Goal: Share content: Share content

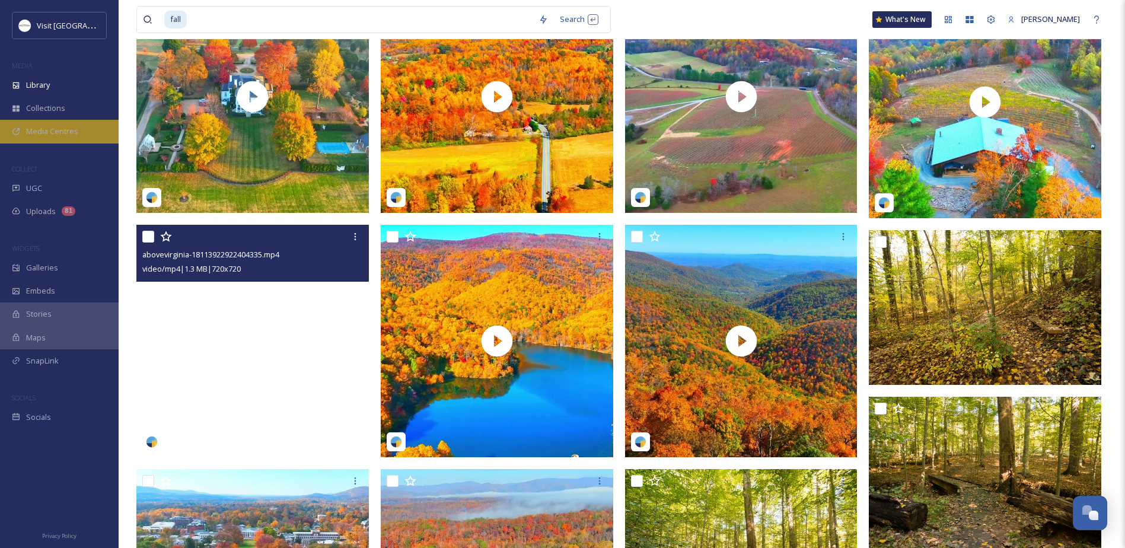
scroll to position [307, 0]
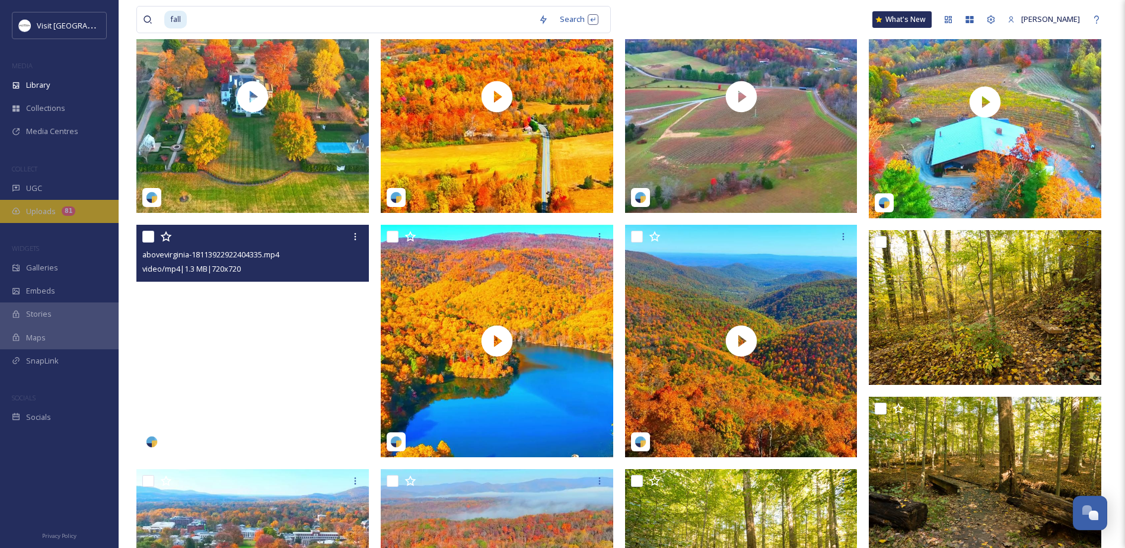
click at [43, 208] on span "Uploads" at bounding box center [41, 211] width 30 height 11
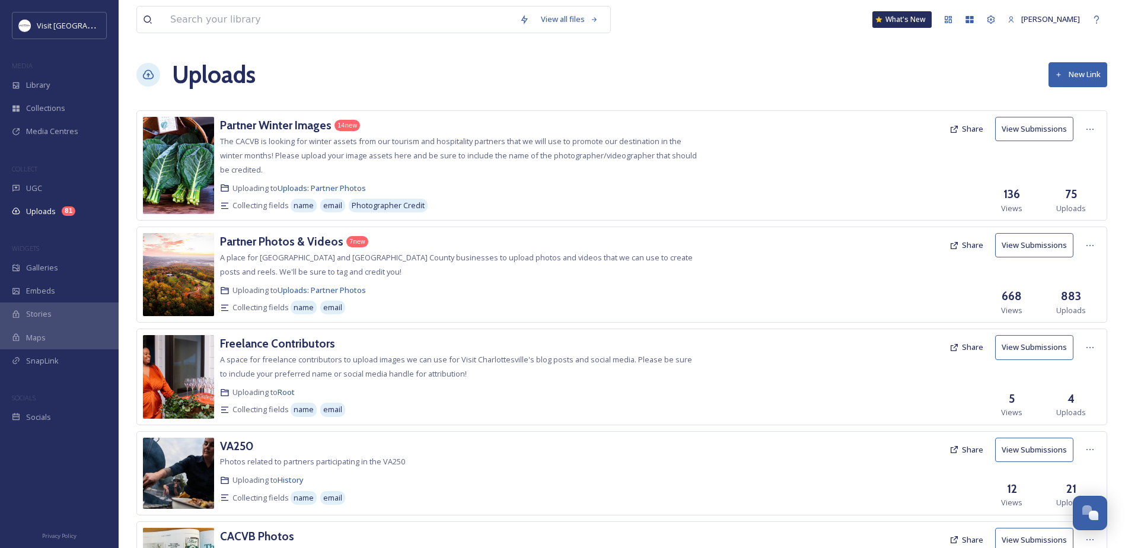
drag, startPoint x: 1071, startPoint y: 72, endPoint x: 1085, endPoint y: 96, distance: 27.9
click at [1085, 96] on div "View all files What's New Sabrina Combs Uploads New Link Partner Winter Images …" at bounding box center [622, 467] width 1006 height 935
click at [1077, 72] on button "New Link" at bounding box center [1078, 74] width 59 height 24
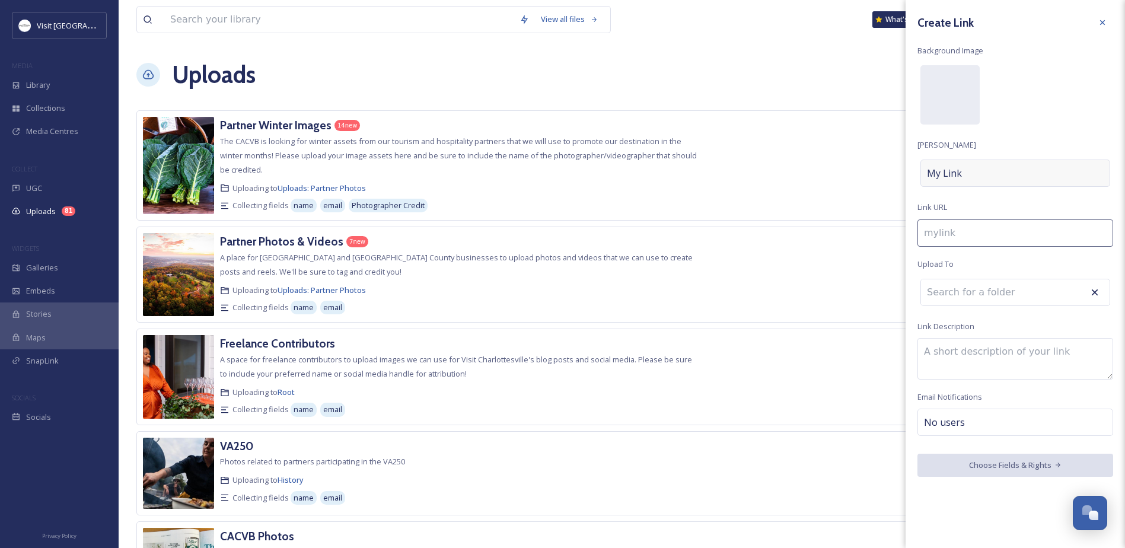
click at [950, 168] on span "My Link" at bounding box center [944, 173] width 35 height 14
click at [990, 175] on div "My Link" at bounding box center [1015, 173] width 190 height 27
click at [959, 335] on div "Create Link Background Image Link Title My Link Link URL Upload To Link Descrip…" at bounding box center [1015, 244] width 219 height 489
paste textarea ""Pumpkin spice up our feed with your pics 🎃""
click at [929, 353] on textarea ""Pumpkin spice up our feed with your pics 🎃" at bounding box center [1015, 359] width 196 height 42
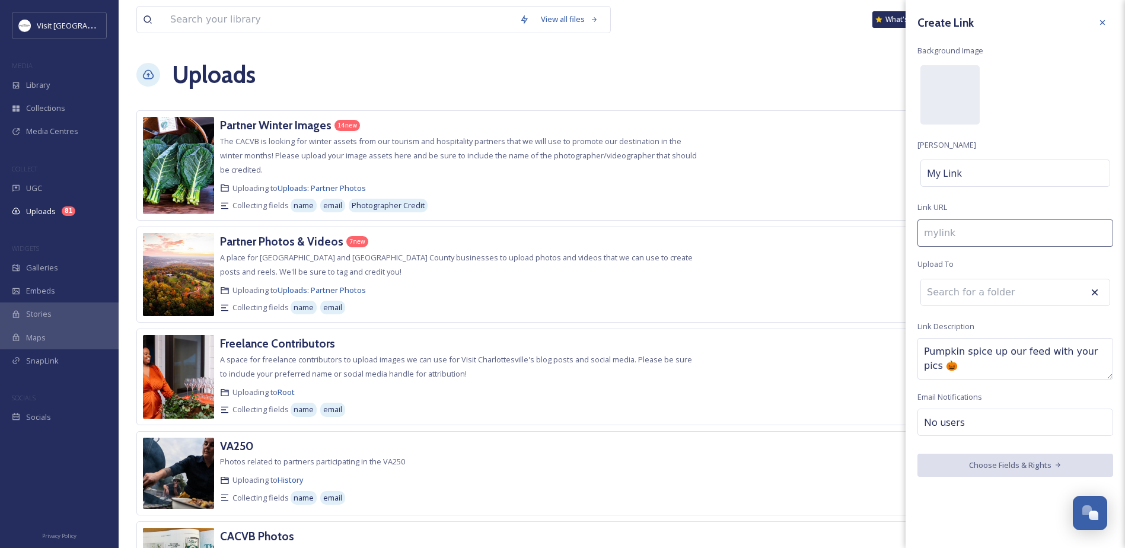
click at [1058, 365] on textarea "Pumpkin spice up our feed with your pics 🎃" at bounding box center [1015, 359] width 196 height 42
click at [1081, 354] on textarea "Pumpkin spice up our feed with your pics 🎃" at bounding box center [1015, 359] width 196 height 42
click at [969, 369] on textarea "Pumpkin spice up our feed with your fall pics 🎃" at bounding box center [1015, 359] width 196 height 42
click at [928, 352] on textarea "Pumpkin spice up our feed with your fall pictures!" at bounding box center [1015, 359] width 196 height 42
click at [1021, 354] on textarea "Help us pumpkin spice up our feed with your fall pictures!" at bounding box center [1015, 359] width 196 height 42
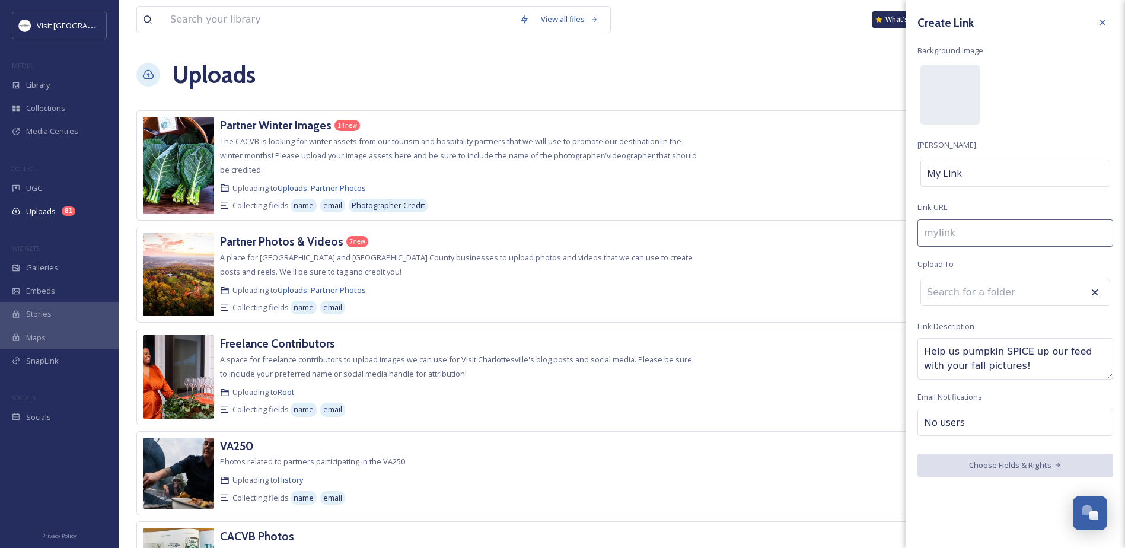
click at [1016, 368] on textarea "Help us pumpkin SPICE up our feed with your fall pictures!" at bounding box center [1015, 359] width 196 height 42
click at [1039, 352] on textarea "Help us pumpkin SPICE up our feed with your fall pictures!" at bounding box center [1015, 359] width 196 height 42
click at [1054, 361] on textarea "Help us pumpkin SPICE up our feed with your fall pictures!" at bounding box center [1015, 359] width 196 height 42
type textarea "Help us pumpkin SPICE up our feed with your fall pictures -- *yes, we will cred…"
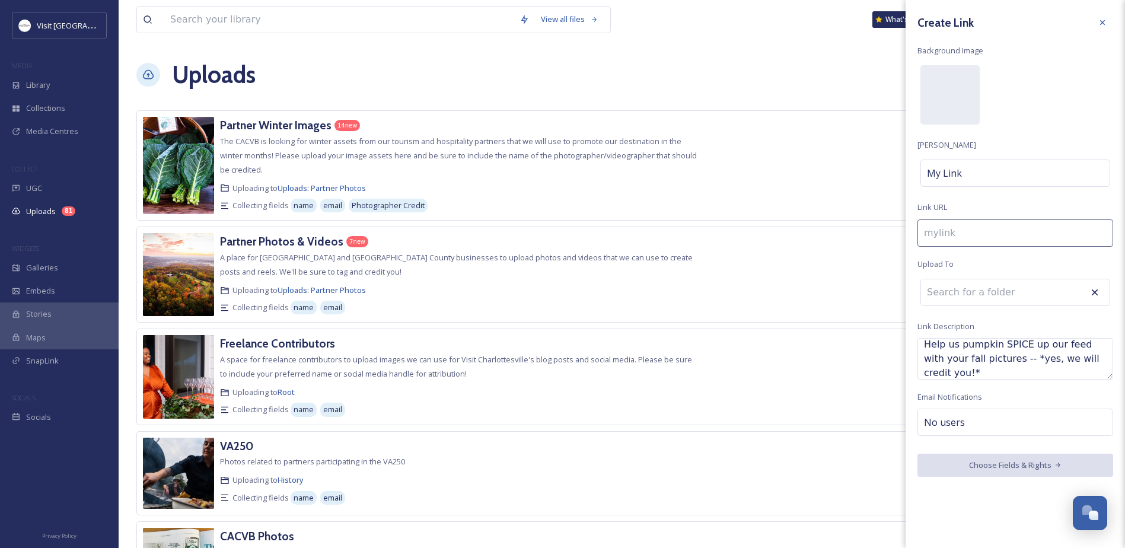
click at [1019, 392] on div "Create Link Background Image Link Title My Link Link URL Upload To Link Descrip…" at bounding box center [1015, 244] width 219 height 489
click at [942, 423] on span "No users" at bounding box center [944, 422] width 41 height 14
click at [945, 427] on input at bounding box center [983, 422] width 119 height 14
type input "scombs@albemarle.org"
click at [949, 442] on div "[PERSON_NAME]" at bounding box center [1015, 450] width 193 height 23
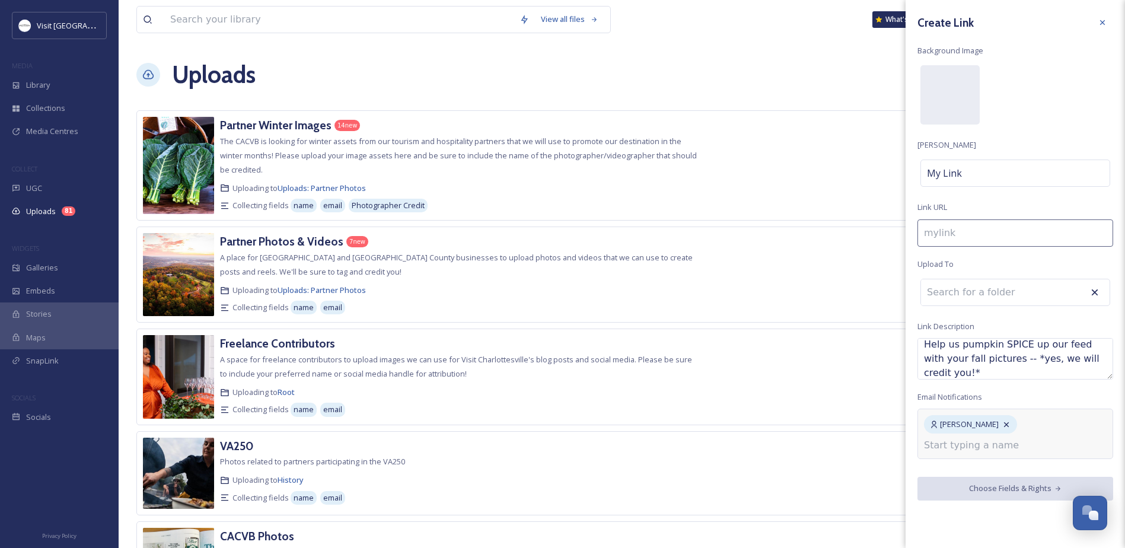
click at [981, 225] on input at bounding box center [1015, 232] width 196 height 27
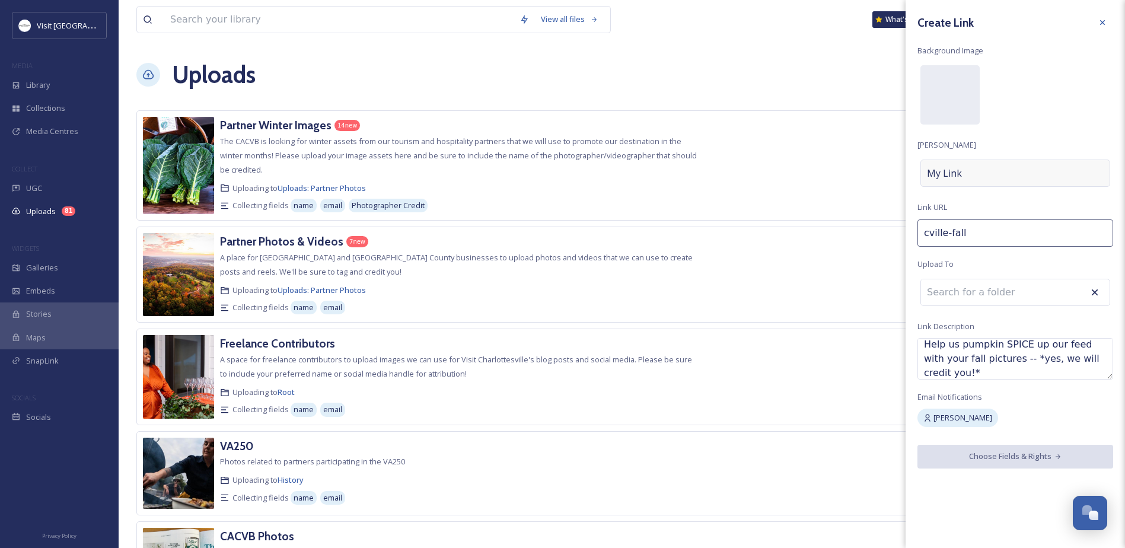
click at [954, 173] on span "My Link" at bounding box center [944, 173] width 35 height 14
click at [943, 160] on div "My Link" at bounding box center [1015, 173] width 190 height 27
type input "leaf-your-photos-here-09882"
type input "Leaf your photos here 🍂"
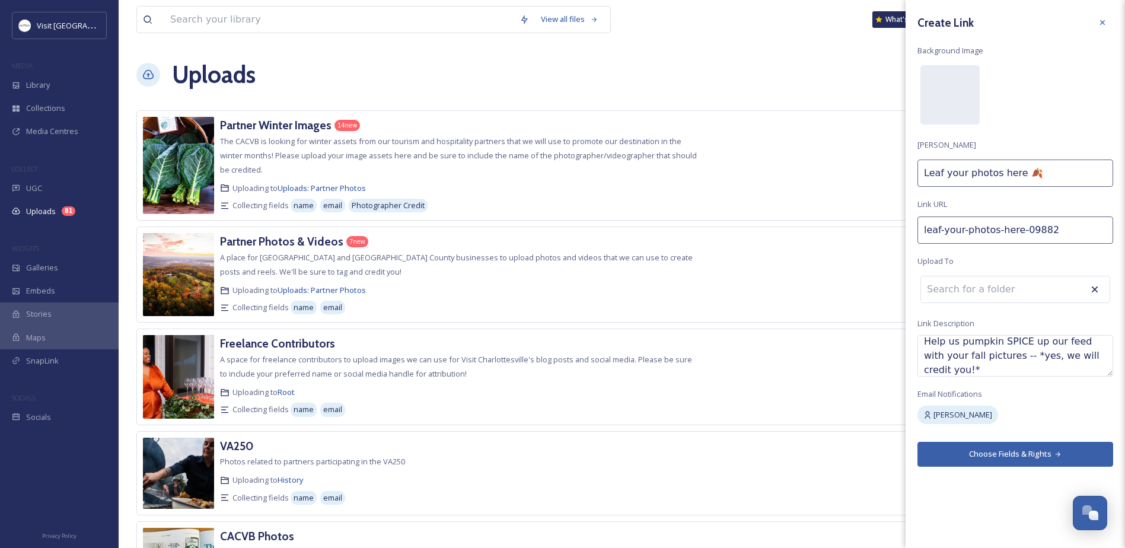
click at [961, 234] on input "leaf-your-photos-here-09882" at bounding box center [1015, 229] width 196 height 27
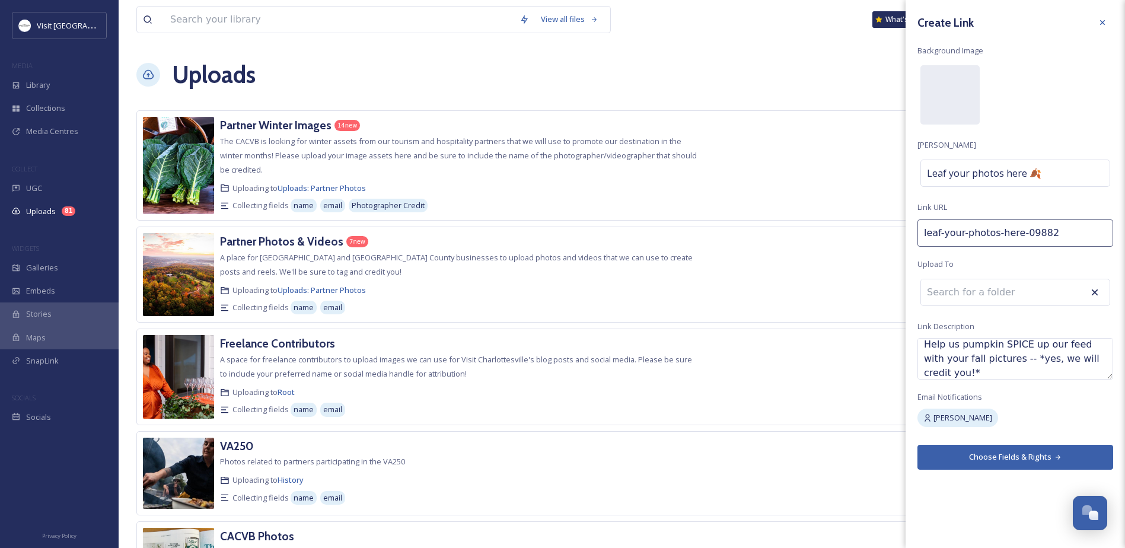
click at [961, 234] on input "leaf-your-photos-here-09882" at bounding box center [1015, 232] width 196 height 27
type input "cville-fall"
click at [939, 113] on div at bounding box center [949, 94] width 59 height 59
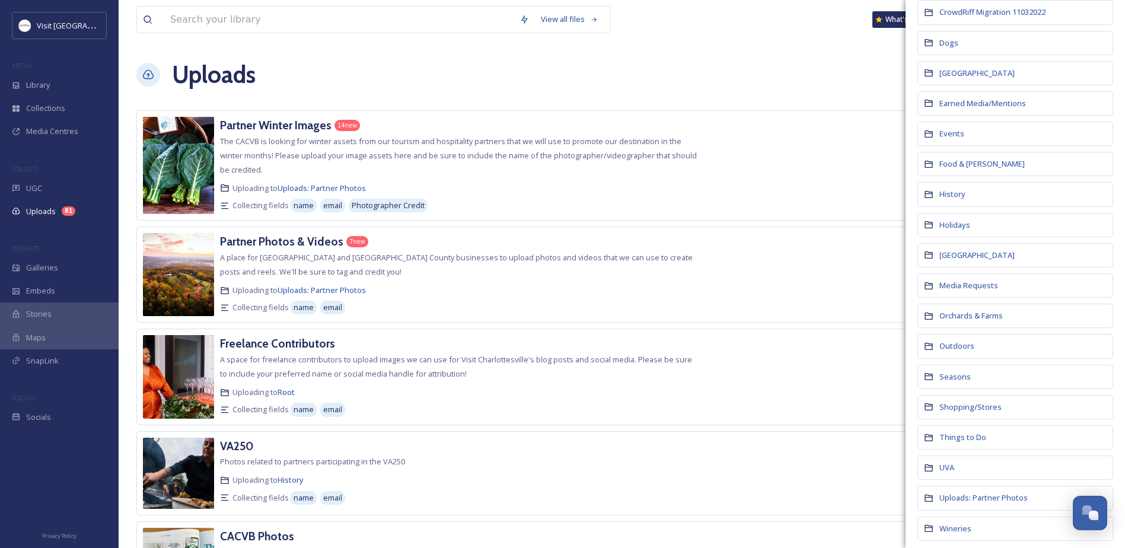
scroll to position [297, 0]
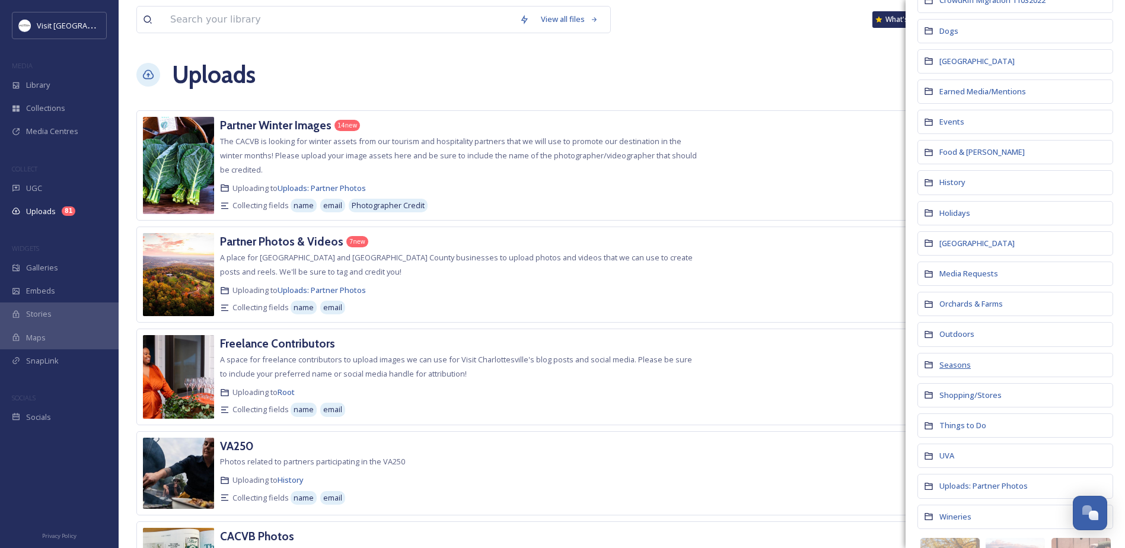
click at [945, 369] on span "Seasons" at bounding box center [954, 364] width 31 height 11
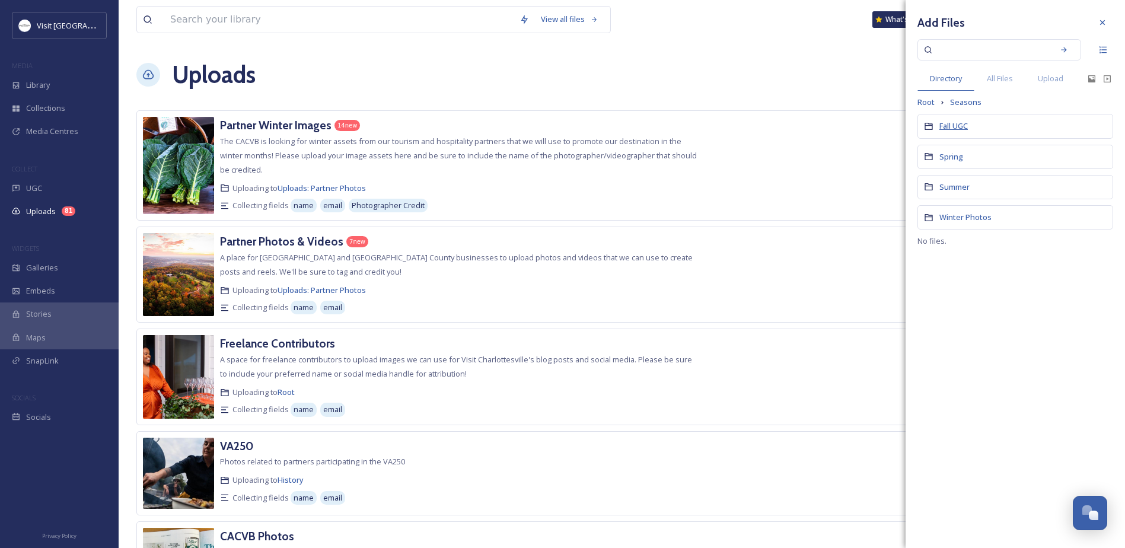
click at [957, 122] on span "Fall UGC" at bounding box center [953, 125] width 28 height 11
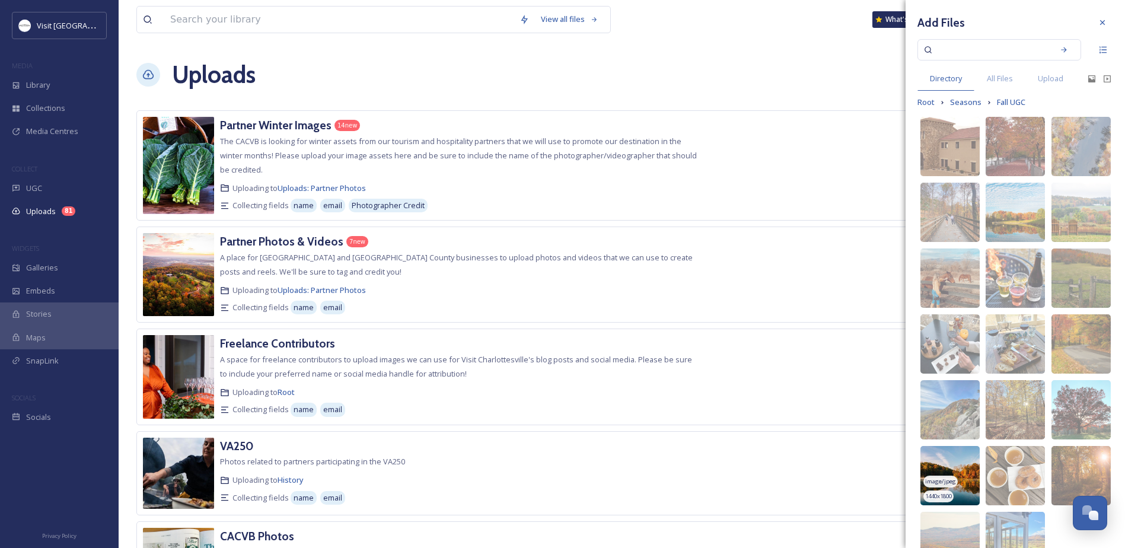
click at [954, 480] on span "image/jpeg" at bounding box center [940, 481] width 31 height 8
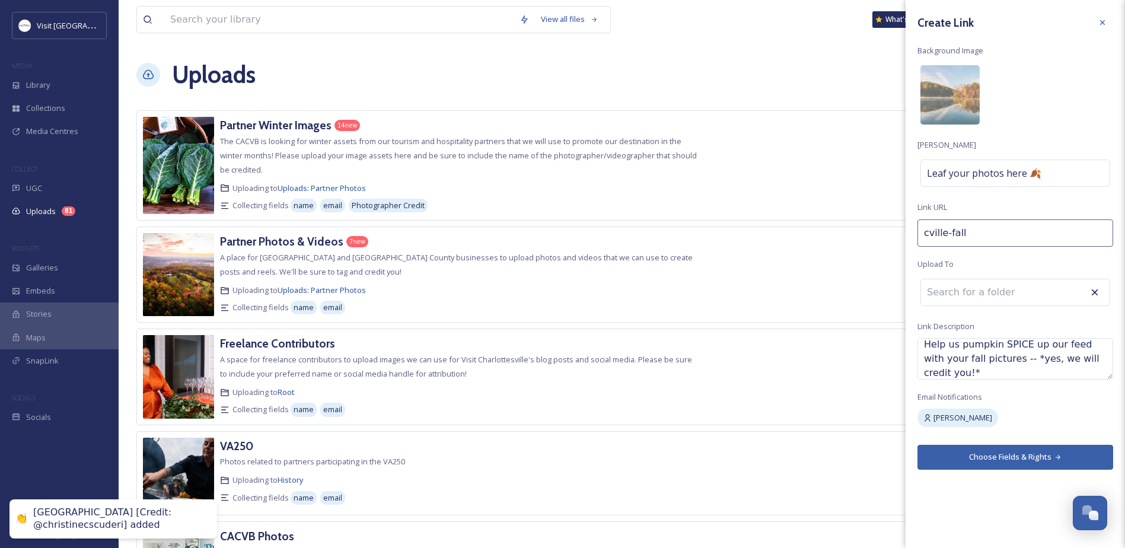
click at [979, 457] on button "Choose Fields & Rights" at bounding box center [1015, 457] width 196 height 24
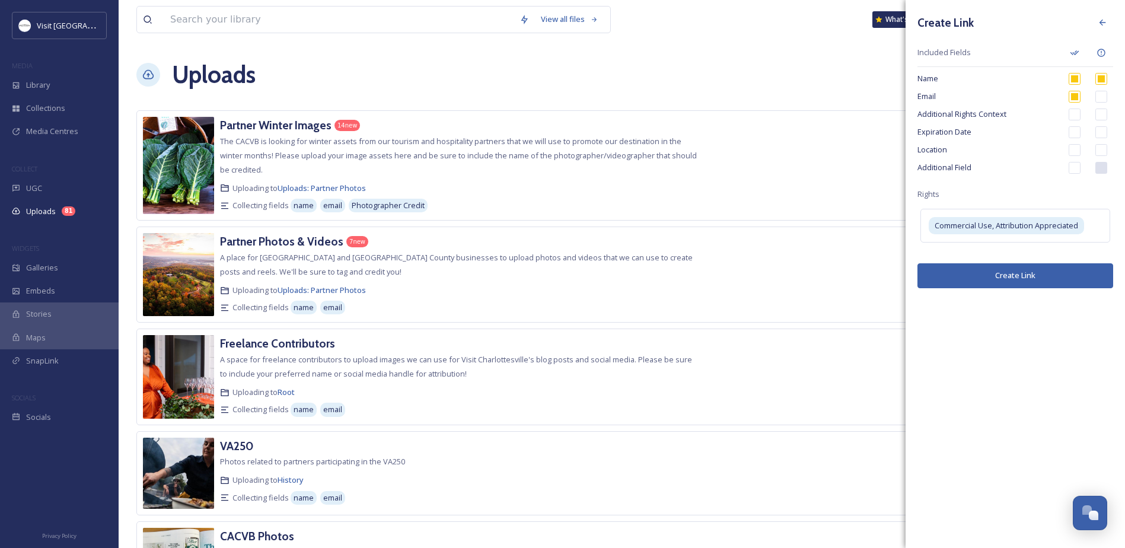
click at [1076, 153] on input "checkbox" at bounding box center [1075, 150] width 12 height 12
checkbox input "true"
click at [1072, 168] on input "checkbox" at bounding box center [1075, 168] width 12 height 12
checkbox input "true"
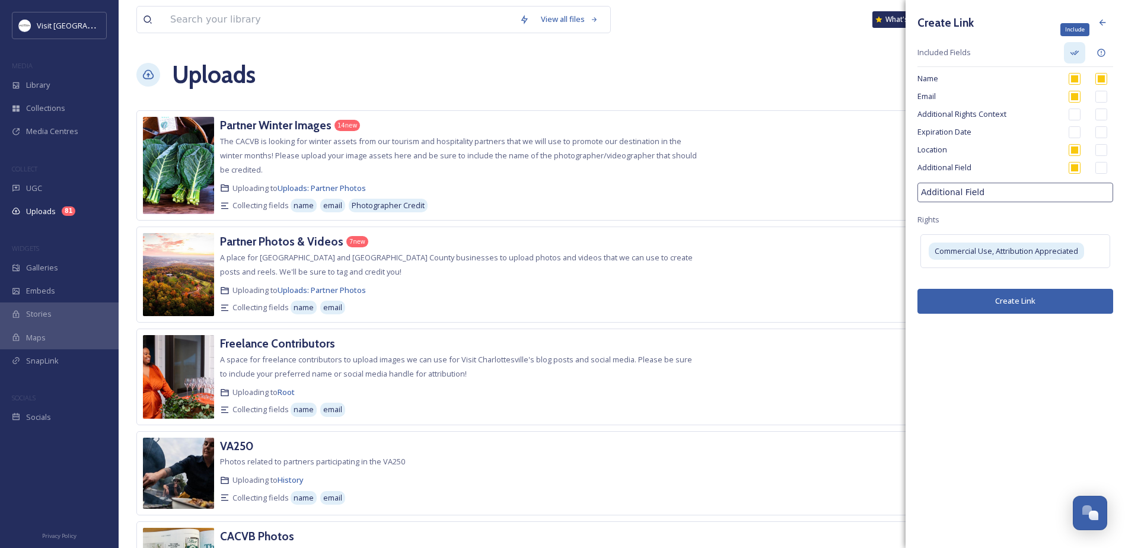
click at [1081, 50] on div "Include" at bounding box center [1074, 52] width 21 height 21
click at [987, 199] on input "Additional Field" at bounding box center [1015, 193] width 196 height 20
type input "l"
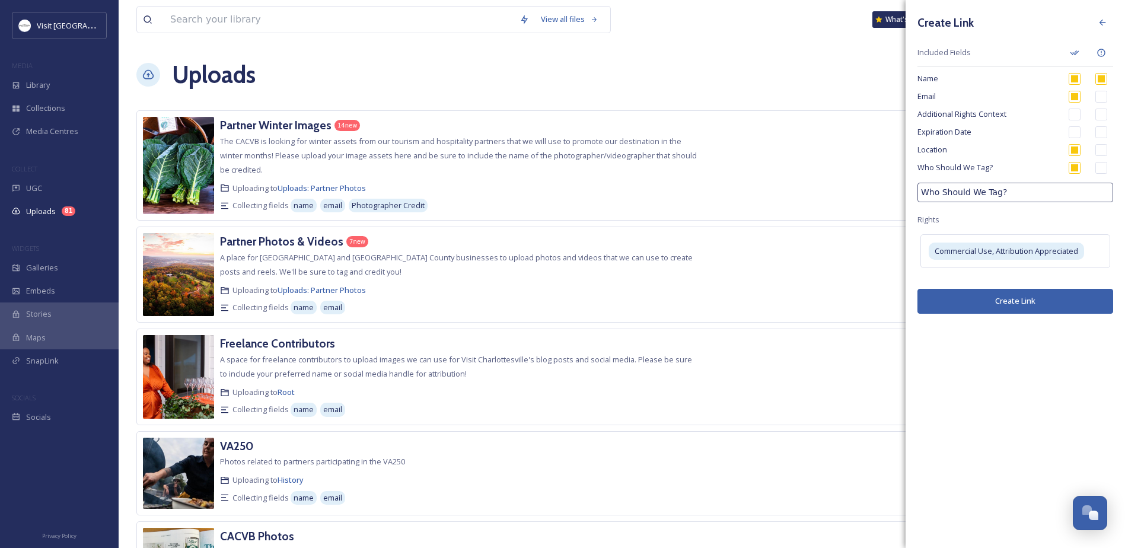
type input "Who Should We Tag?"
click at [961, 333] on div "Create Link Included Fields Name Email Additional Rights Context Expiration Dat…" at bounding box center [1015, 274] width 219 height 548
click at [983, 298] on button "Create Link" at bounding box center [1015, 301] width 196 height 24
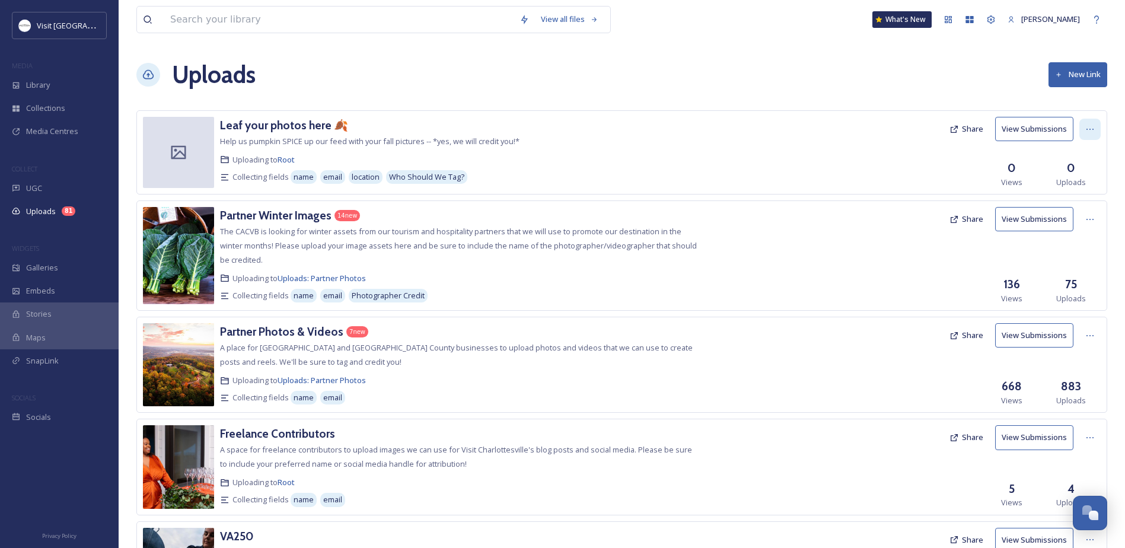
click at [1085, 126] on icon at bounding box center [1089, 129] width 9 height 9
click at [1073, 184] on div "Edit" at bounding box center [1077, 178] width 45 height 23
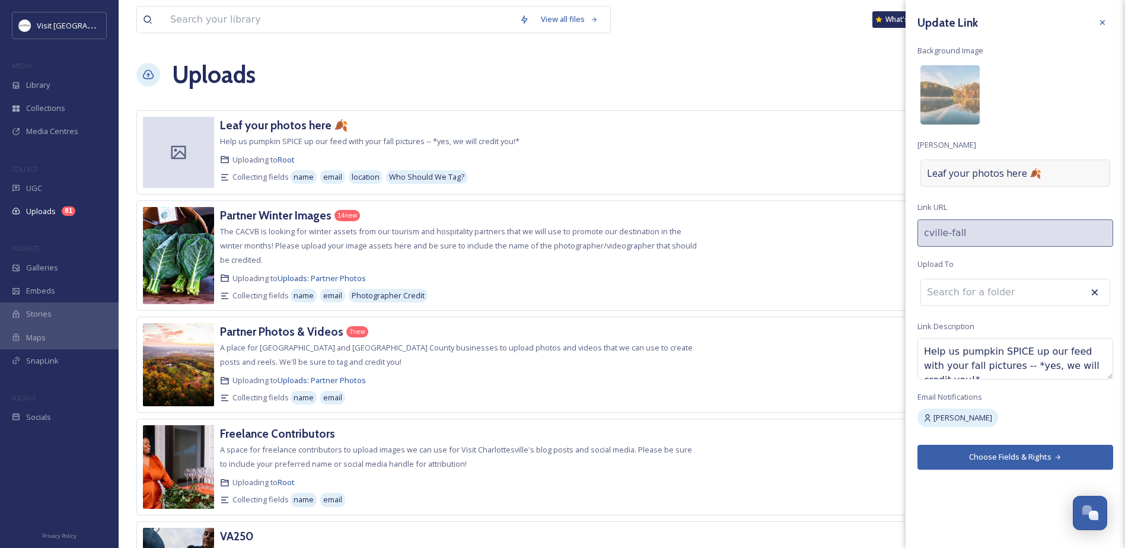
click at [976, 170] on span "Leaf your photos here 🍂" at bounding box center [984, 173] width 114 height 14
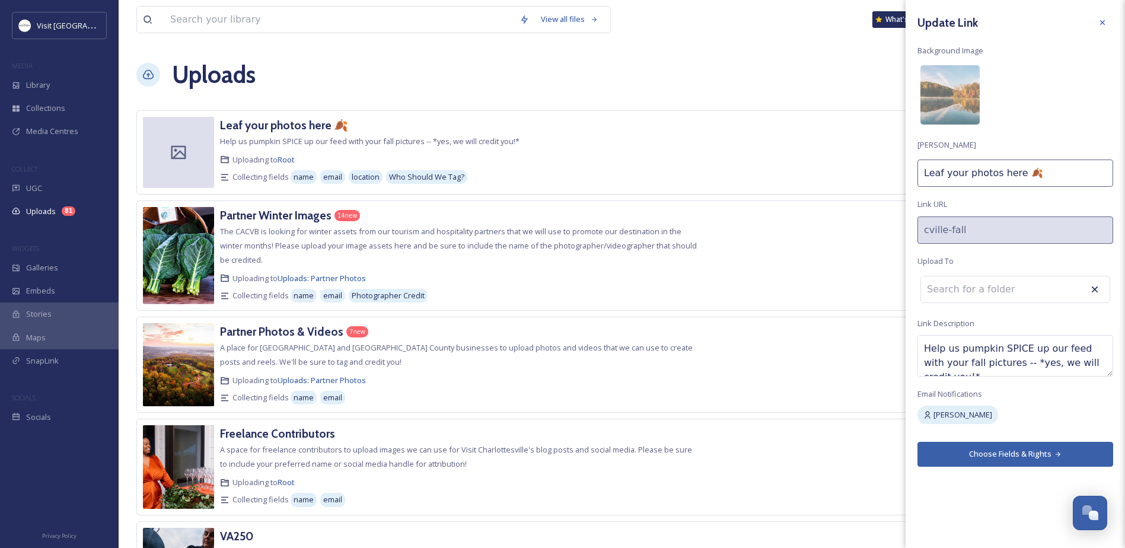
click at [948, 175] on input "Leaf your photos here 🍂" at bounding box center [1015, 173] width 196 height 27
click at [970, 174] on input "Leaf Your photos here 🍂" at bounding box center [1015, 173] width 196 height 27
click at [1001, 172] on input "Leaf Your Photos here 🍂" at bounding box center [1015, 173] width 196 height 27
type input "Leaf Your Photos Here 🍂"
click at [1019, 453] on button "Choose Fields & Rights" at bounding box center [1015, 454] width 196 height 24
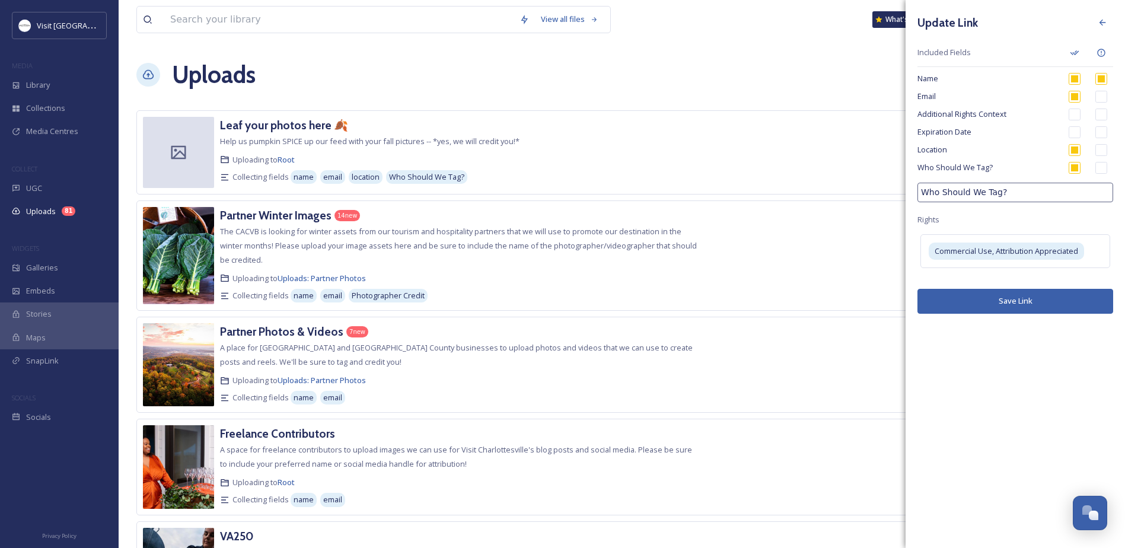
click at [981, 304] on button "Save Link" at bounding box center [1015, 301] width 196 height 24
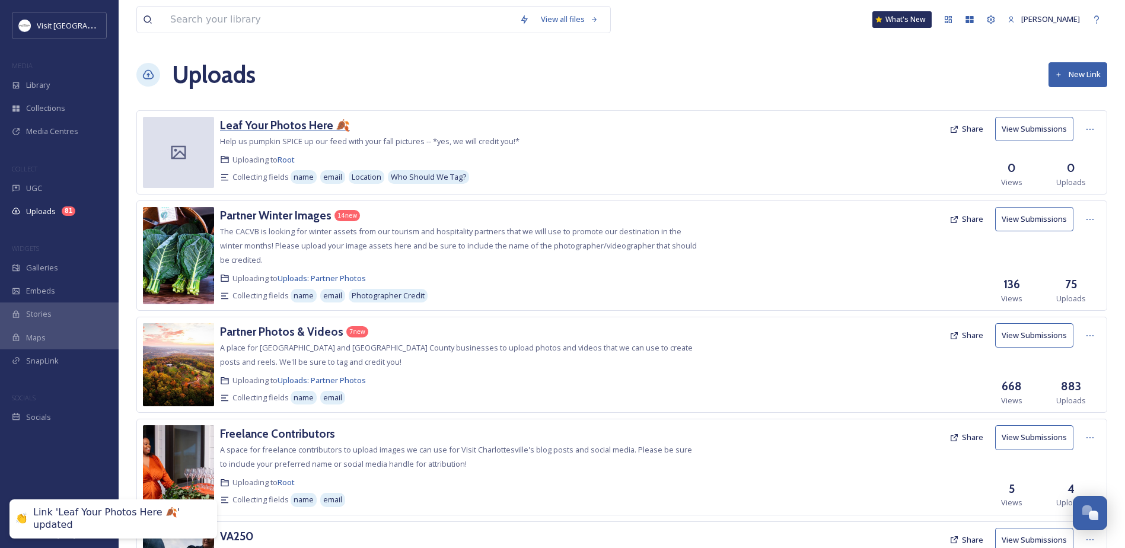
click at [302, 123] on h3 "Leaf Your Photos Here 🍂" at bounding box center [285, 125] width 130 height 14
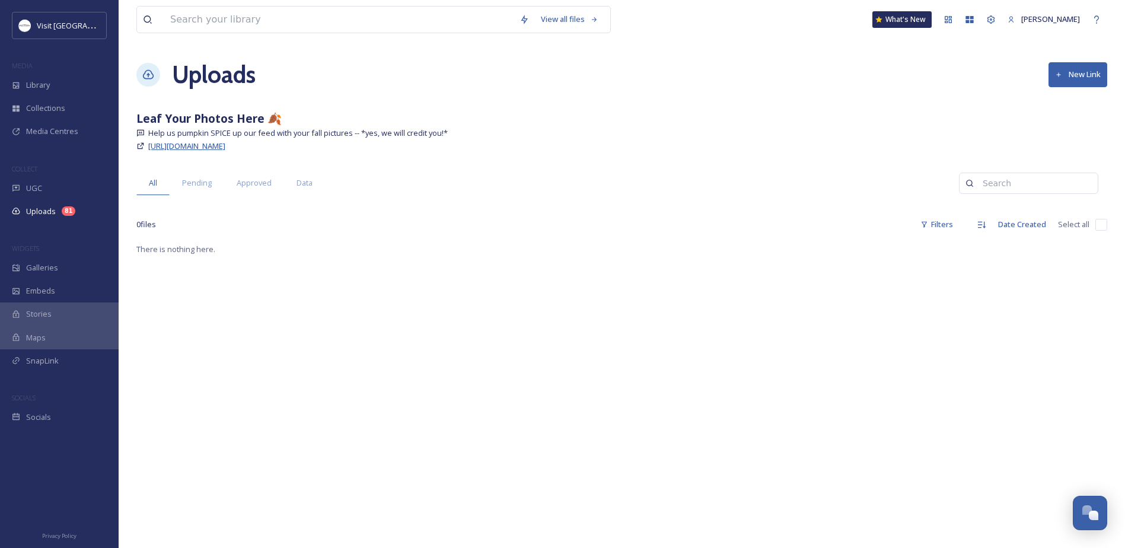
click at [187, 149] on span "https://app.snapsea.io/p/link/cville-fall" at bounding box center [186, 146] width 77 height 11
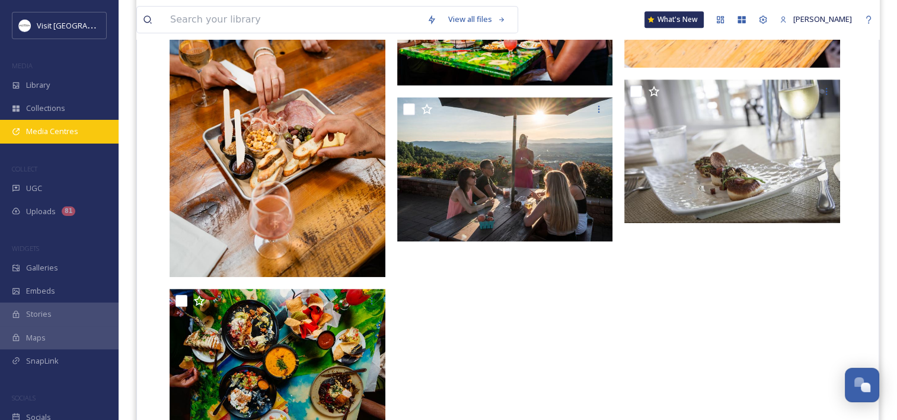
scroll to position [349, 0]
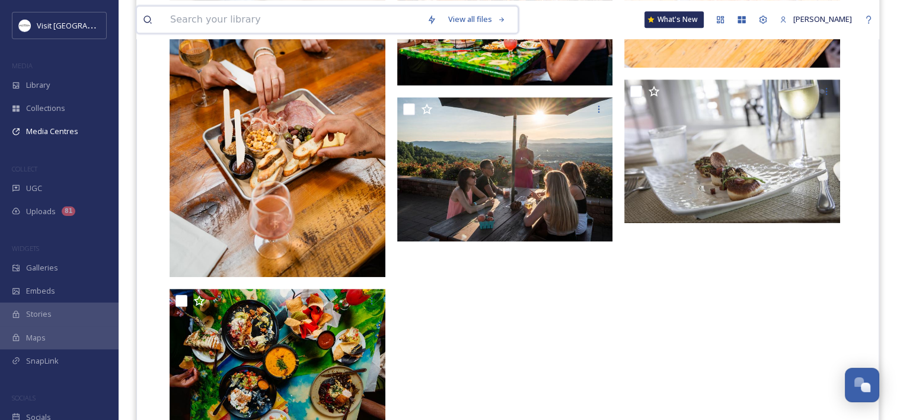
click at [213, 24] on input at bounding box center [292, 20] width 257 height 26
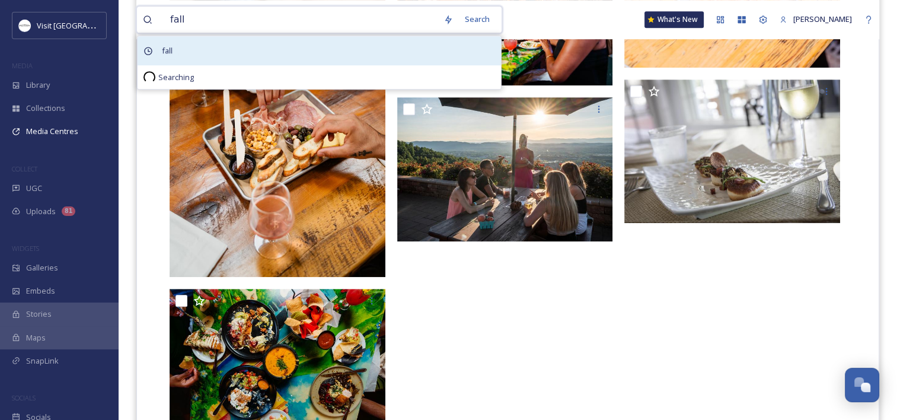
type input "fall"
click at [201, 50] on div "fall" at bounding box center [320, 50] width 364 height 29
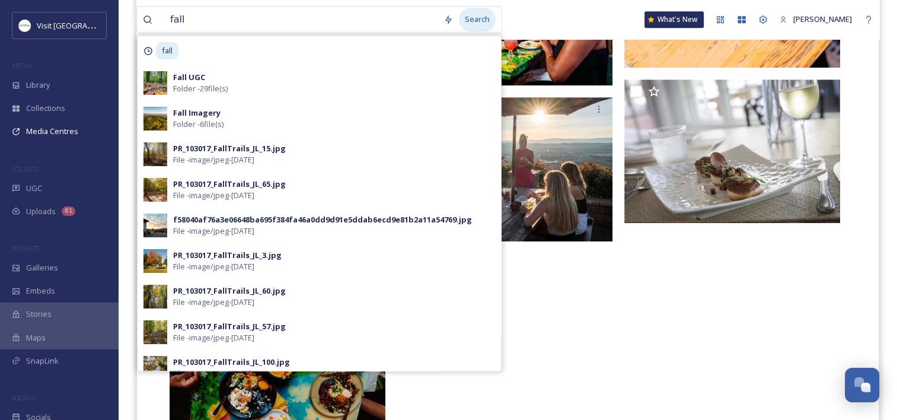
click at [474, 19] on div "Search" at bounding box center [477, 19] width 37 height 23
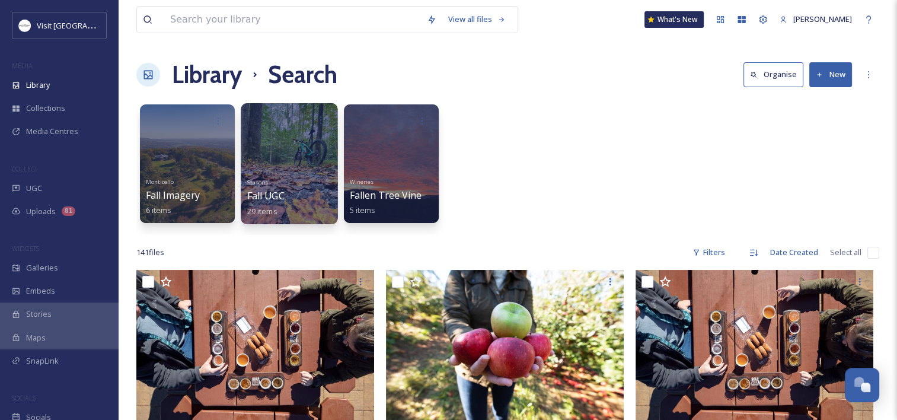
click at [285, 175] on div "Seasons Fall UGC 29 items" at bounding box center [289, 196] width 85 height 44
click at [294, 155] on div at bounding box center [289, 163] width 97 height 121
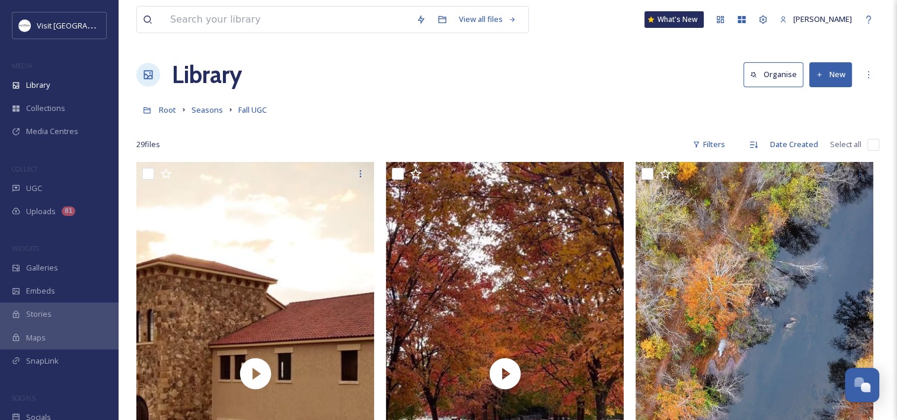
click at [833, 64] on button "New" at bounding box center [831, 74] width 43 height 24
click at [811, 97] on span "File Upload" at bounding box center [825, 102] width 39 height 11
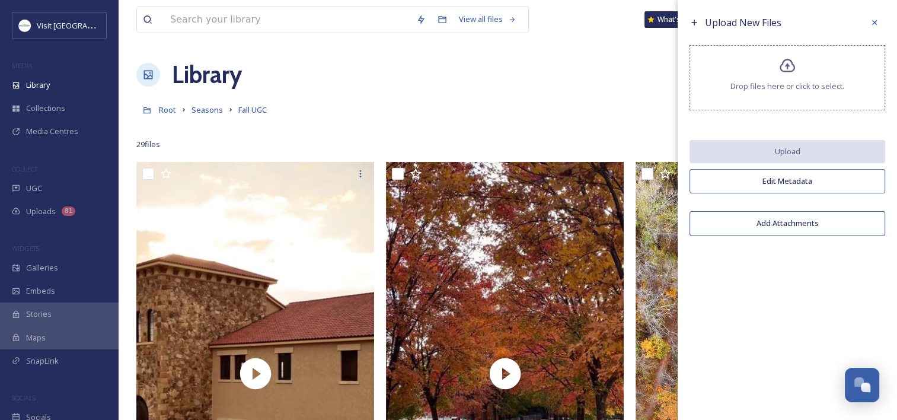
click at [748, 67] on div "Drop files here or click to select." at bounding box center [788, 77] width 196 height 65
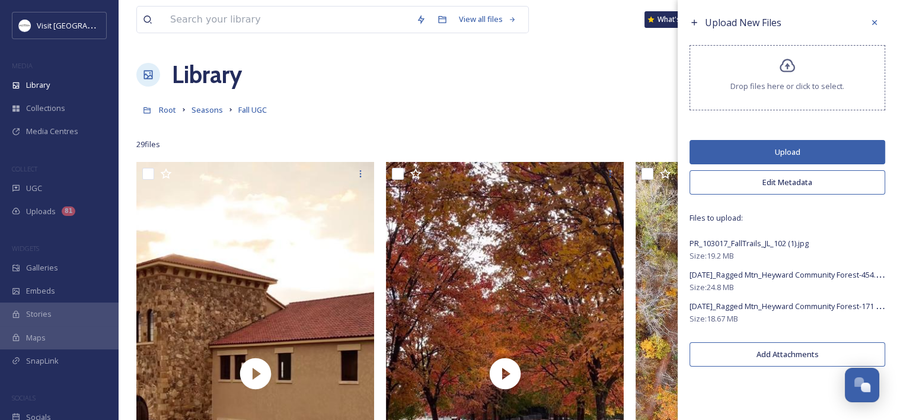
click at [760, 152] on button "Upload" at bounding box center [788, 152] width 196 height 24
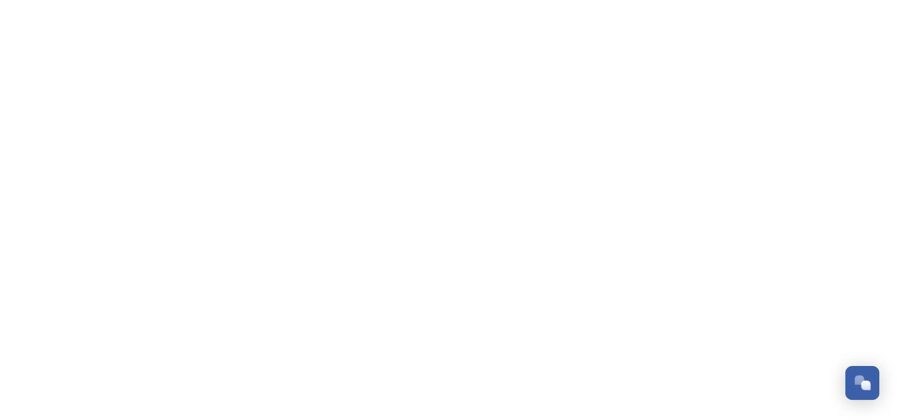
scroll to position [349, 0]
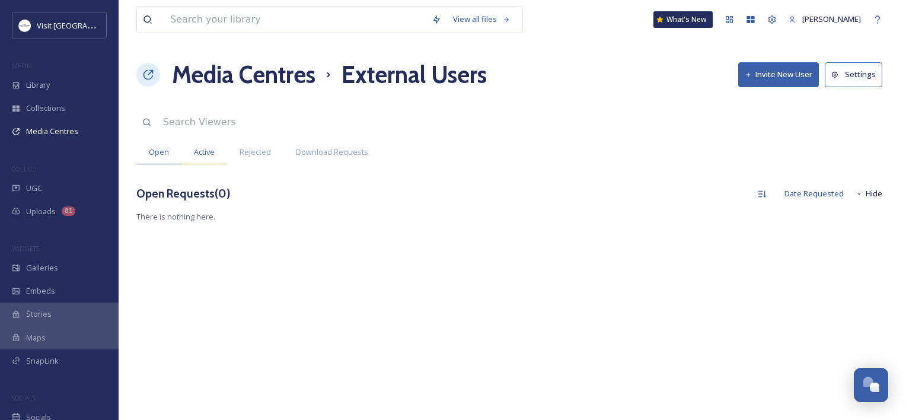
click at [221, 147] on div "Active" at bounding box center [204, 152] width 46 height 24
